Goal: Complete application form: Complete application form

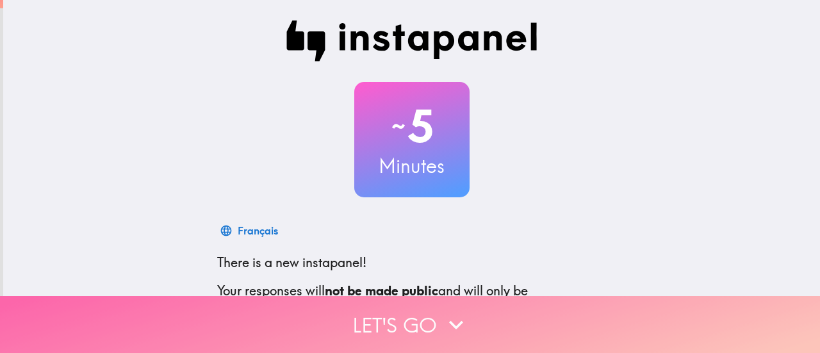
click at [381, 312] on button "Let's go" at bounding box center [410, 324] width 820 height 57
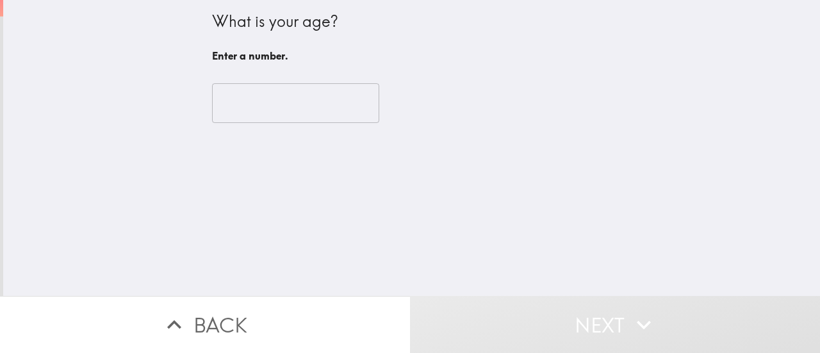
click at [304, 95] on input "number" at bounding box center [295, 103] width 167 height 40
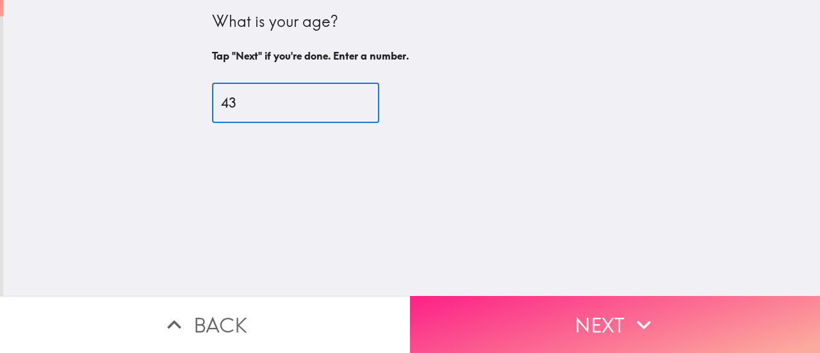
type input "43"
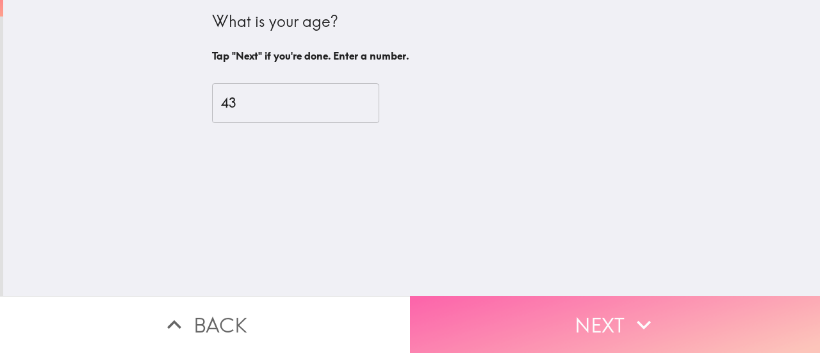
click at [588, 310] on button "Next" at bounding box center [615, 324] width 410 height 57
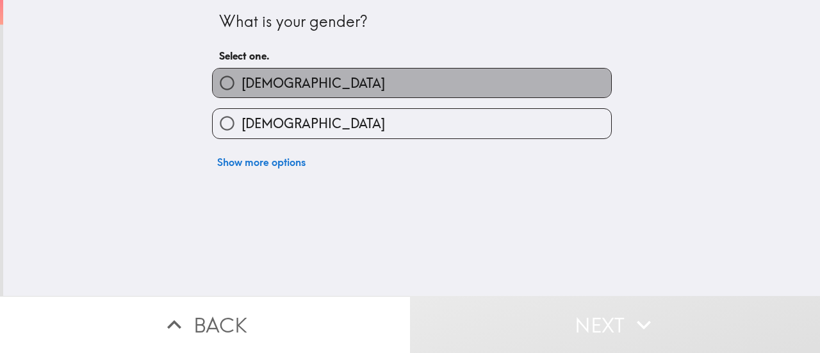
click at [394, 76] on label "[DEMOGRAPHIC_DATA]" at bounding box center [412, 83] width 399 height 29
click at [242, 76] on input "[DEMOGRAPHIC_DATA]" at bounding box center [227, 83] width 29 height 29
radio input "true"
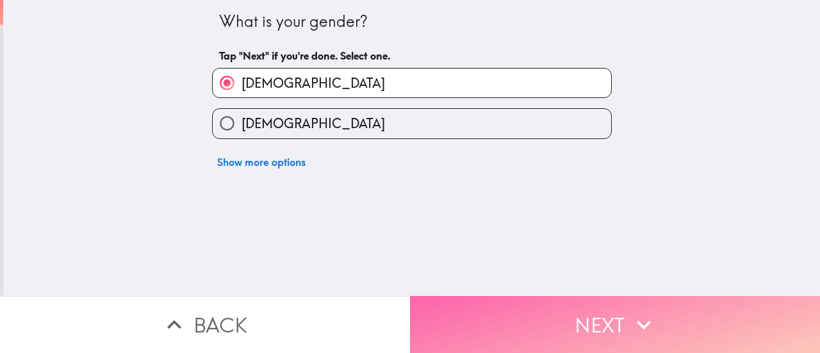
click at [590, 315] on button "Next" at bounding box center [615, 324] width 410 height 57
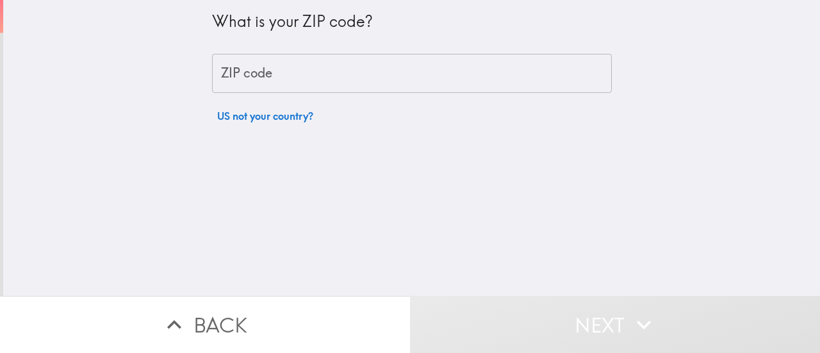
click at [301, 76] on input "ZIP code" at bounding box center [412, 74] width 400 height 40
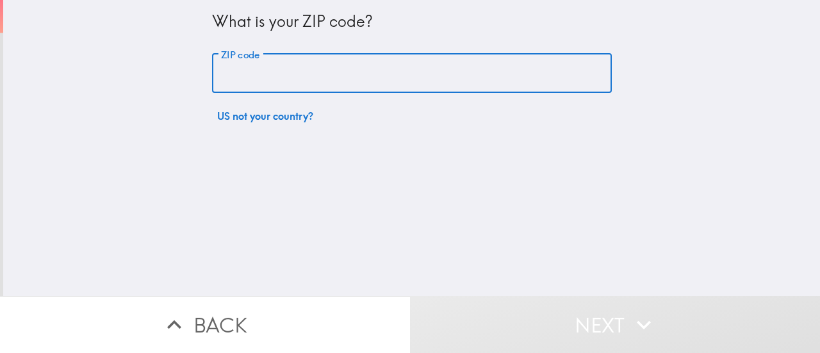
type input "98105"
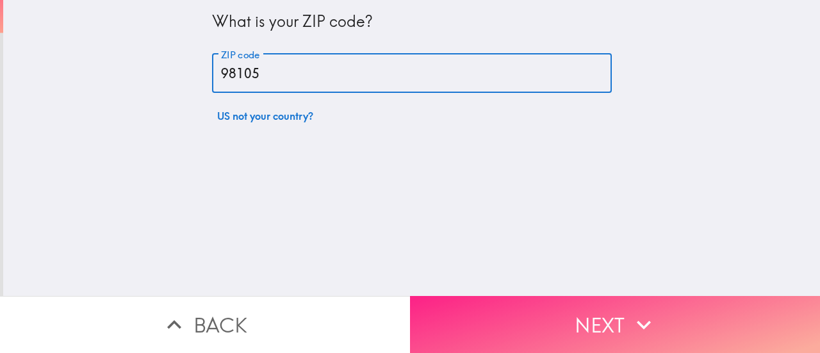
click at [582, 306] on button "Next" at bounding box center [615, 324] width 410 height 57
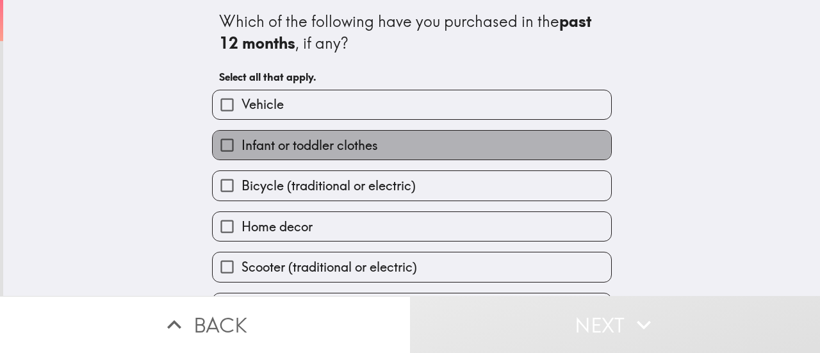
click at [361, 145] on span "Infant or toddler clothes" at bounding box center [310, 146] width 137 height 18
click at [242, 145] on input "Infant or toddler clothes" at bounding box center [227, 145] width 29 height 29
checkbox input "true"
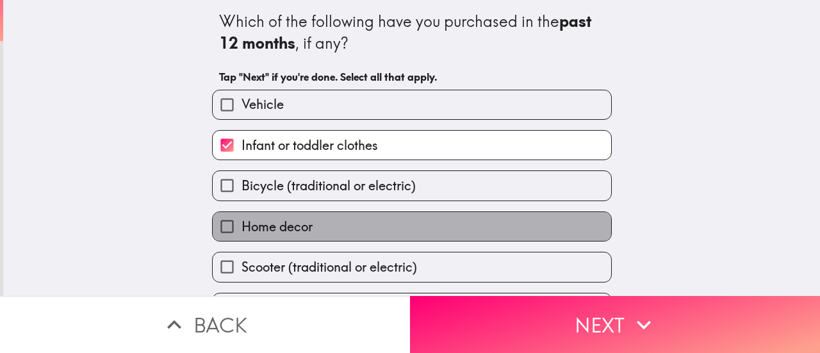
click at [411, 219] on label "Home decor" at bounding box center [412, 226] width 399 height 29
click at [242, 219] on input "Home decor" at bounding box center [227, 226] width 29 height 29
checkbox input "true"
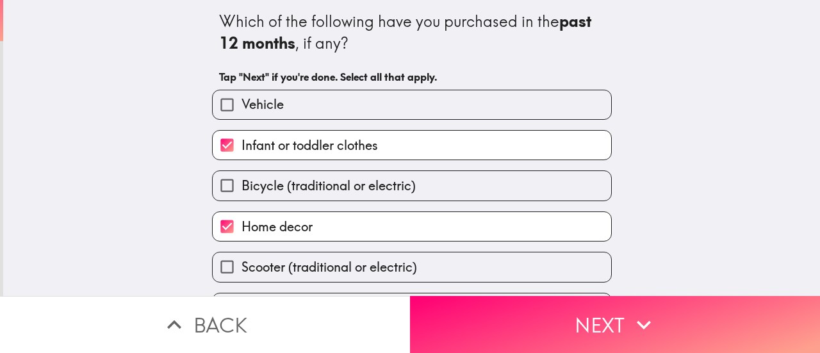
scroll to position [121, 0]
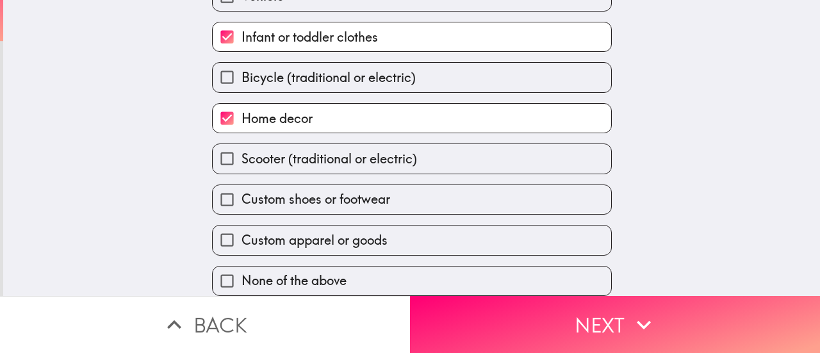
click at [388, 186] on label "Custom shoes or footwear" at bounding box center [412, 199] width 399 height 29
click at [242, 186] on input "Custom shoes or footwear" at bounding box center [227, 199] width 29 height 29
checkbox input "true"
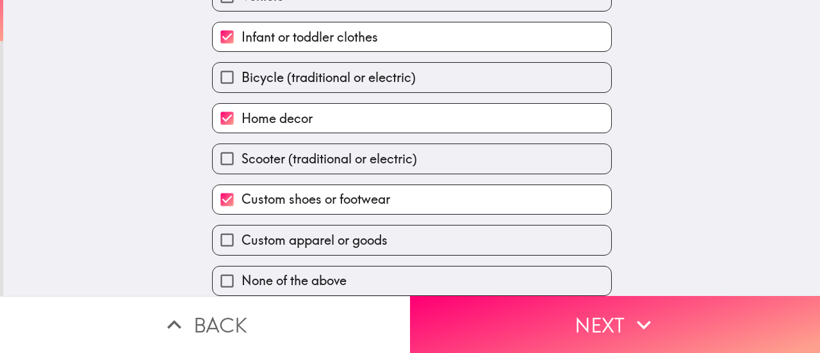
click at [419, 226] on label "Custom apparel or goods" at bounding box center [412, 240] width 399 height 29
click at [242, 226] on input "Custom apparel or goods" at bounding box center [227, 240] width 29 height 29
checkbox input "true"
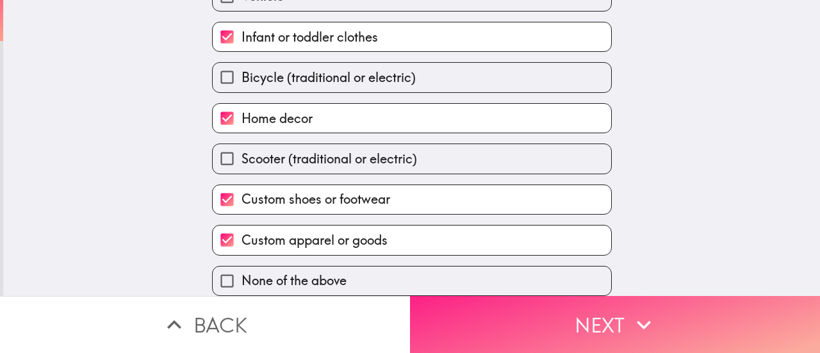
click at [536, 315] on button "Next" at bounding box center [615, 324] width 410 height 57
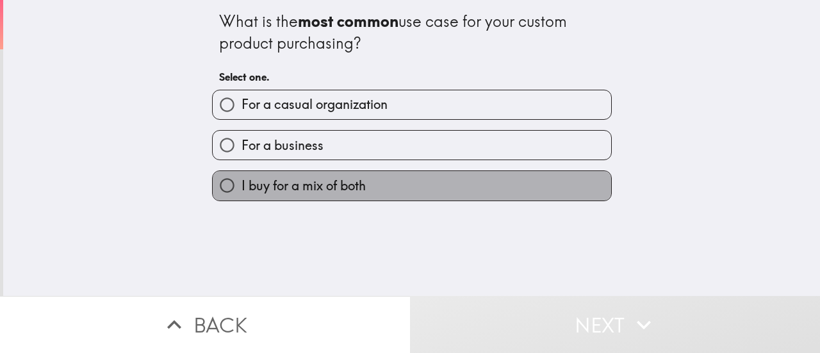
click at [384, 179] on label "I buy for a mix of both" at bounding box center [412, 185] width 399 height 29
click at [242, 179] on input "I buy for a mix of both" at bounding box center [227, 185] width 29 height 29
radio input "true"
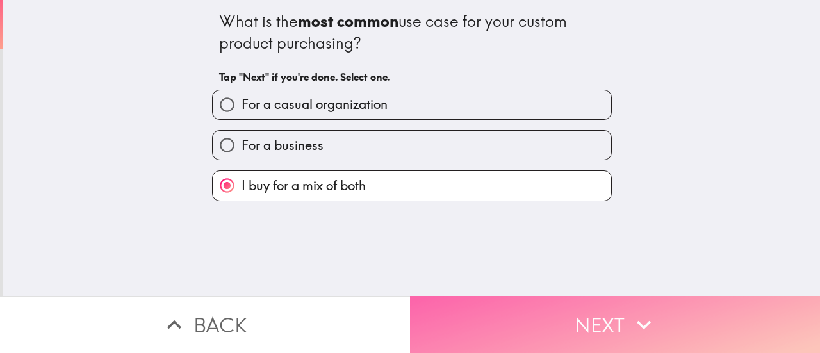
click at [568, 309] on button "Next" at bounding box center [615, 324] width 410 height 57
